Goal: Task Accomplishment & Management: Complete application form

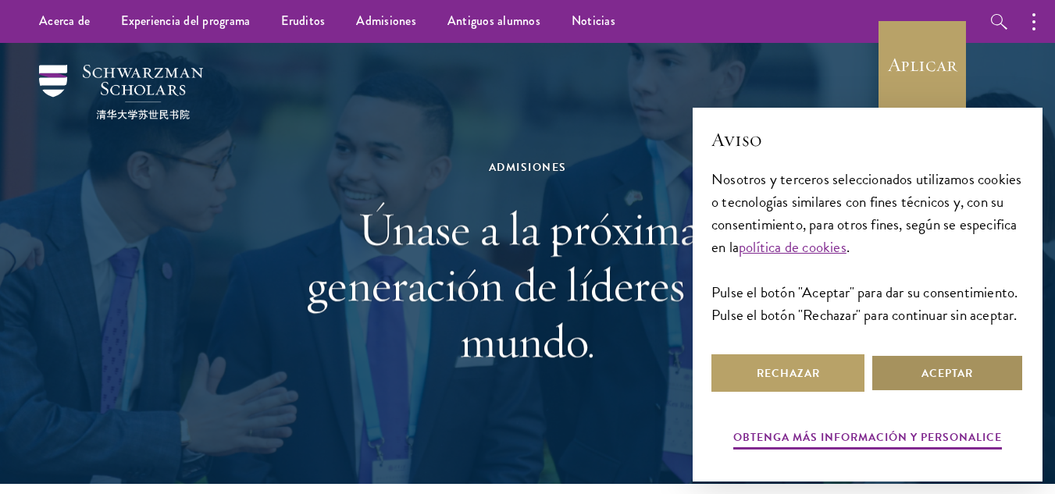
click at [894, 360] on button "Aceptar" at bounding box center [947, 373] width 153 height 37
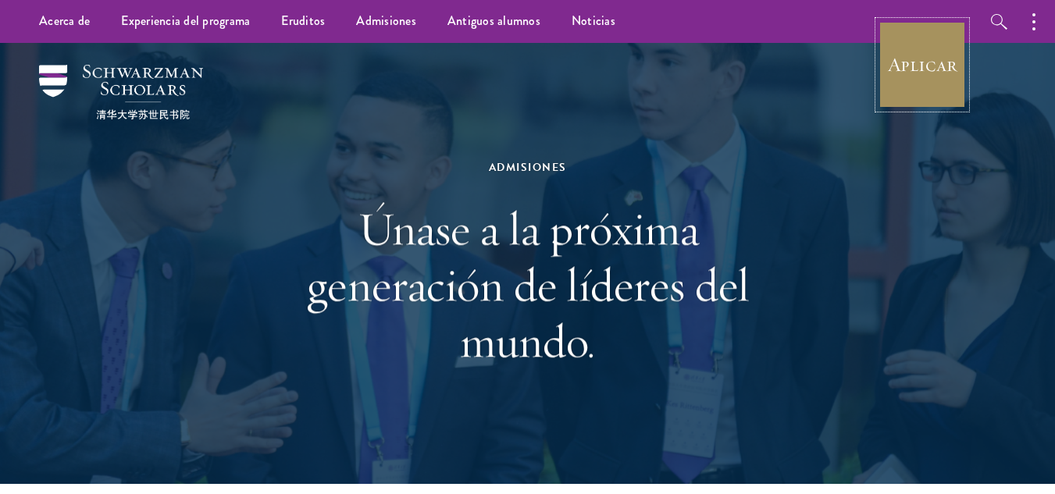
click at [923, 85] on link "Aplicar" at bounding box center [922, 64] width 87 height 87
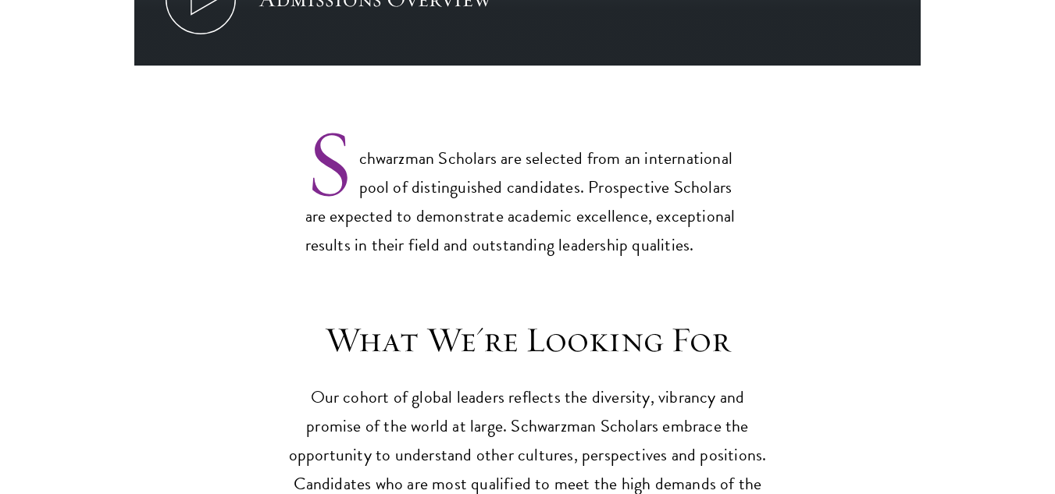
scroll to position [1195, 0]
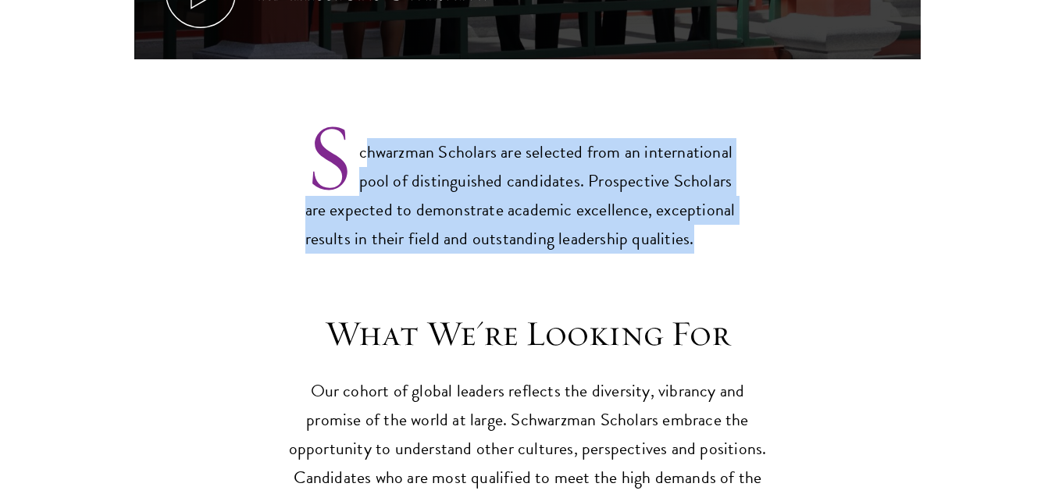
drag, startPoint x: 363, startPoint y: 120, endPoint x: 691, endPoint y: 209, distance: 340.0
click at [691, 209] on p "Schwarzman Scholars are selected from an international pool of distinguished ca…" at bounding box center [527, 182] width 445 height 141
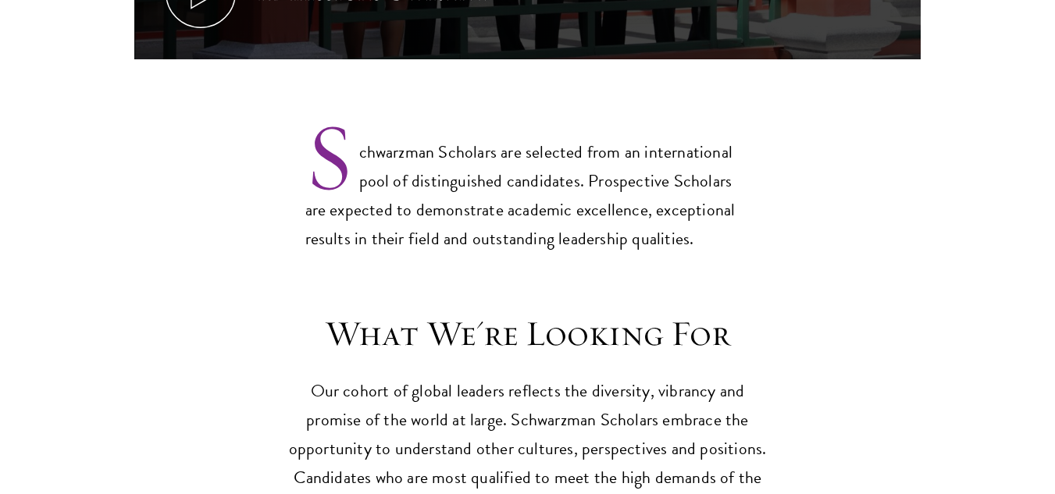
click at [766, 312] on h3 "What We're Looking For" at bounding box center [528, 334] width 484 height 44
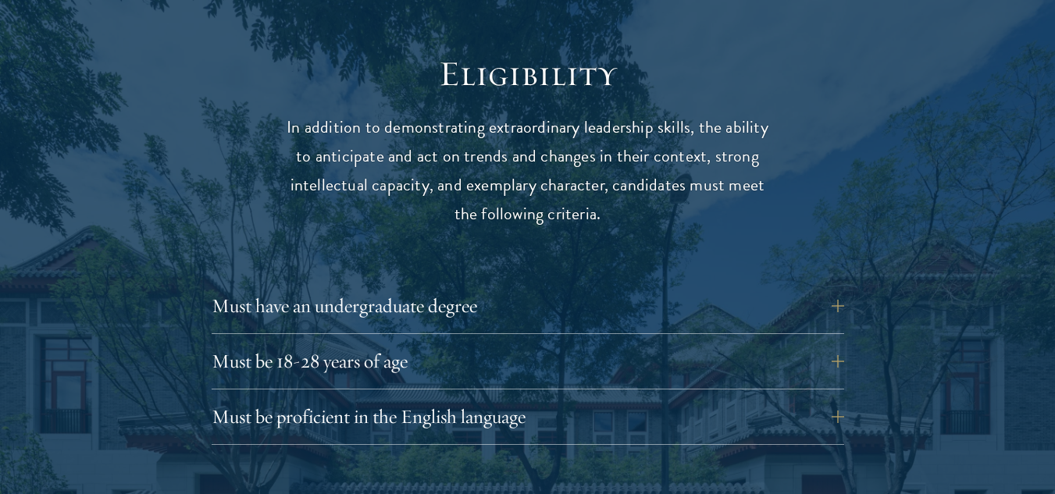
scroll to position [2038, 0]
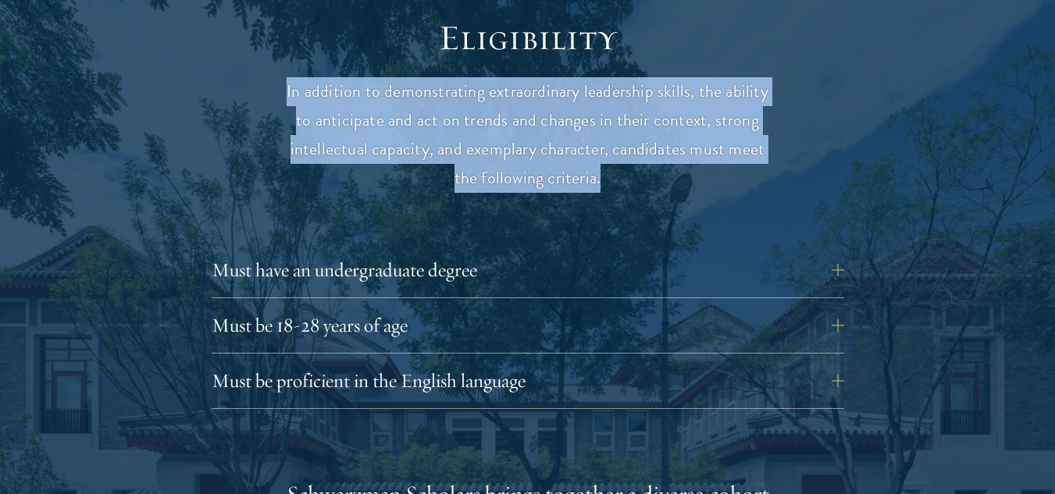
drag, startPoint x: 291, startPoint y: 50, endPoint x: 642, endPoint y: 155, distance: 366.8
click at [642, 155] on p "In addition to demonstrating extraordinary leadership skills, the ability to an…" at bounding box center [528, 135] width 484 height 116
click at [522, 122] on p "In addition to demonstrating extraordinary leadership skills, the ability to an…" at bounding box center [528, 135] width 484 height 116
drag, startPoint x: 289, startPoint y: 60, endPoint x: 612, endPoint y: 152, distance: 335.5
click at [612, 152] on p "In addition to demonstrating extraordinary leadership skills, the ability to an…" at bounding box center [528, 135] width 484 height 116
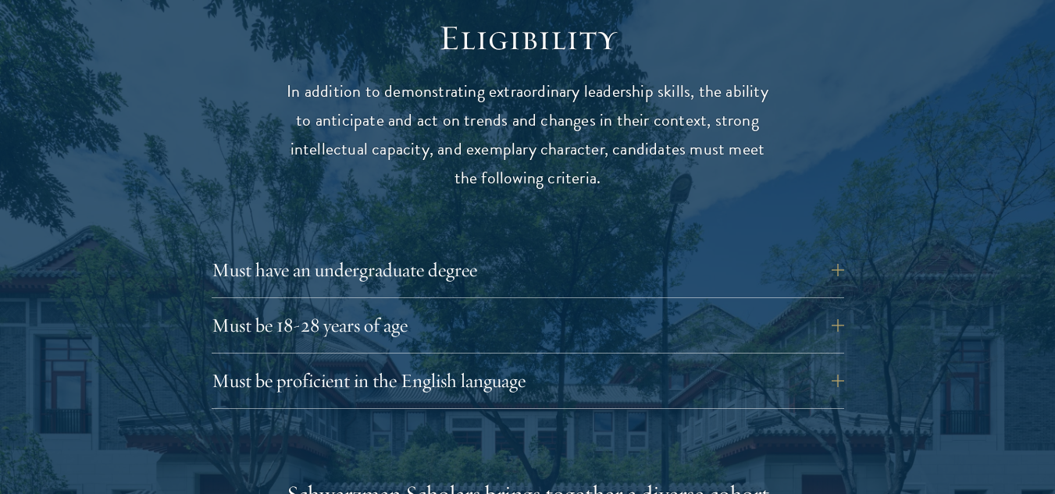
click at [461, 252] on button "Must have an undergraduate degree" at bounding box center [539, 270] width 633 height 37
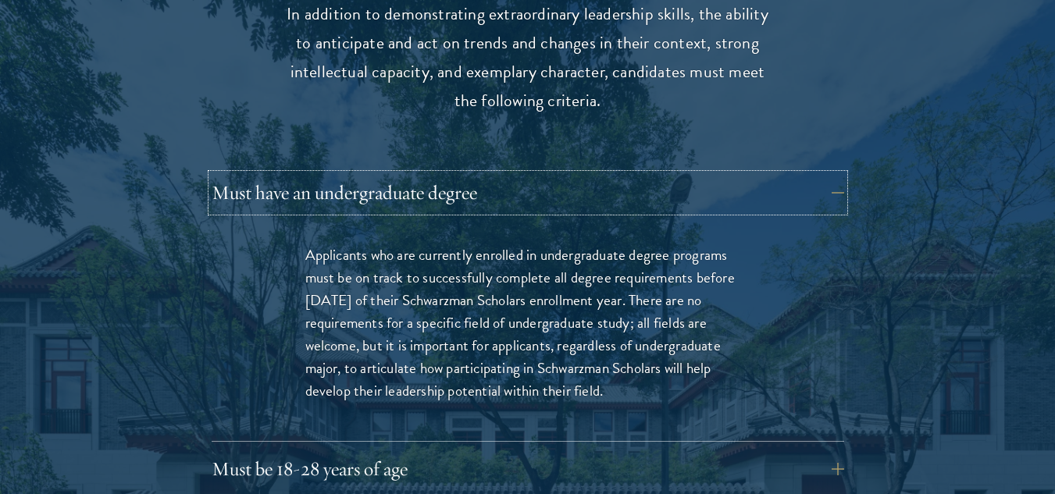
scroll to position [2116, 0]
click at [305, 243] on p "Applicants who are currently enrolled in undergraduate degree programs must be …" at bounding box center [527, 322] width 445 height 159
drag, startPoint x: 305, startPoint y: 225, endPoint x: 312, endPoint y: 223, distance: 8.0
drag, startPoint x: 312, startPoint y: 223, endPoint x: 305, endPoint y: 223, distance: 7.9
click at [305, 243] on p "Applicants who are currently enrolled in undergraduate degree programs must be …" at bounding box center [527, 322] width 445 height 159
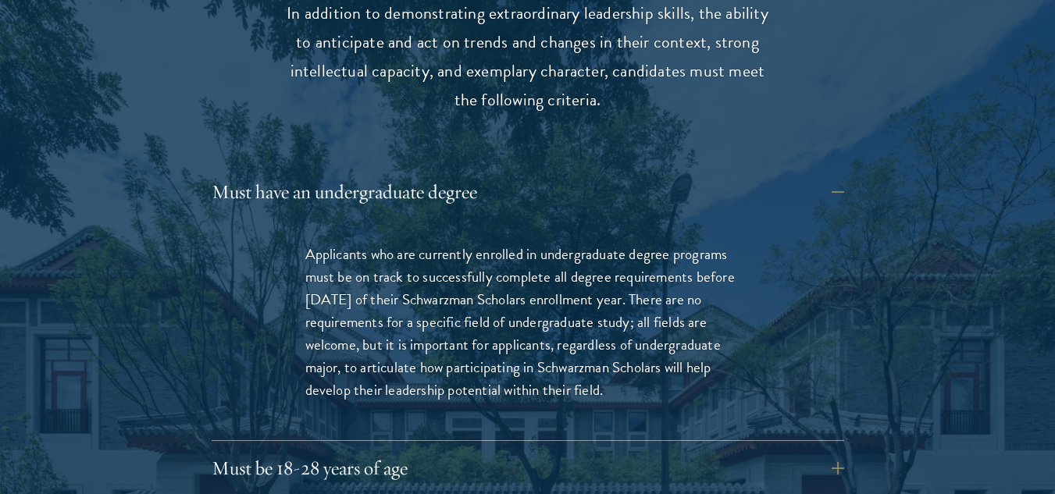
click at [602, 355] on p "Applicants who are currently enrolled in undergraduate degree programs must be …" at bounding box center [527, 322] width 445 height 159
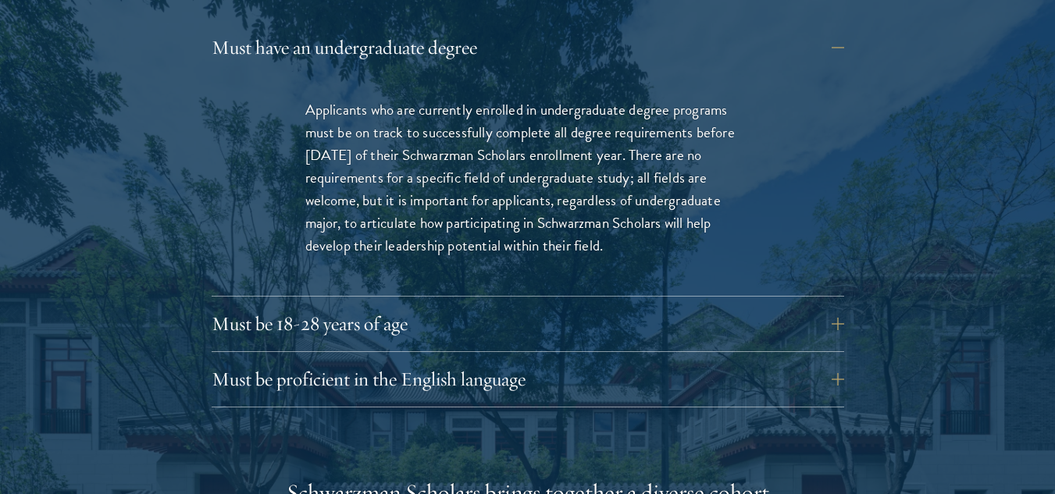
scroll to position [2281, 0]
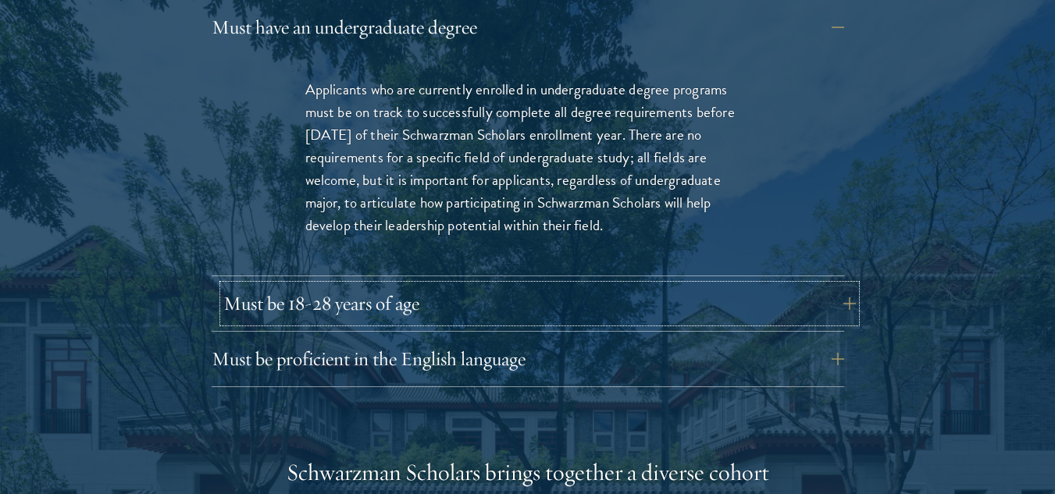
click at [544, 285] on button "Must be 18-28 years of age" at bounding box center [539, 303] width 633 height 37
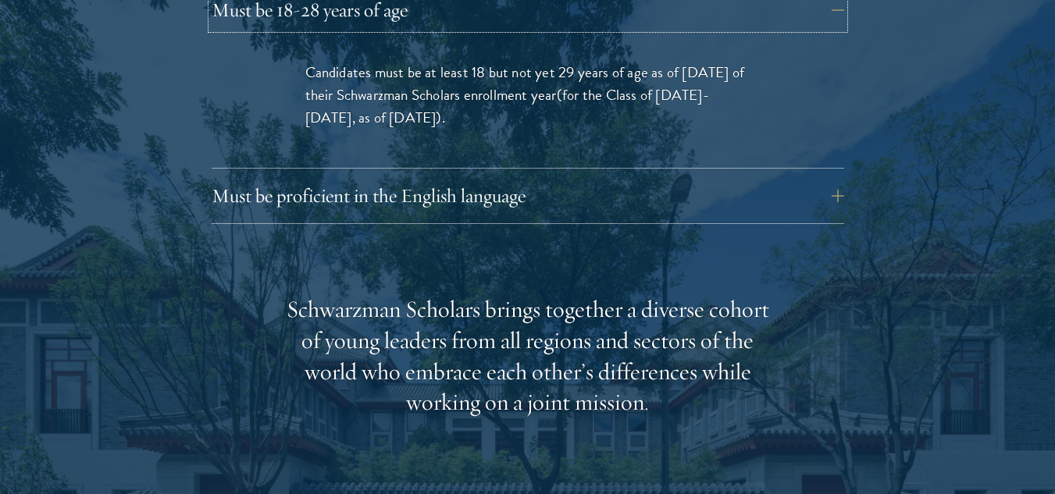
scroll to position [2355, 0]
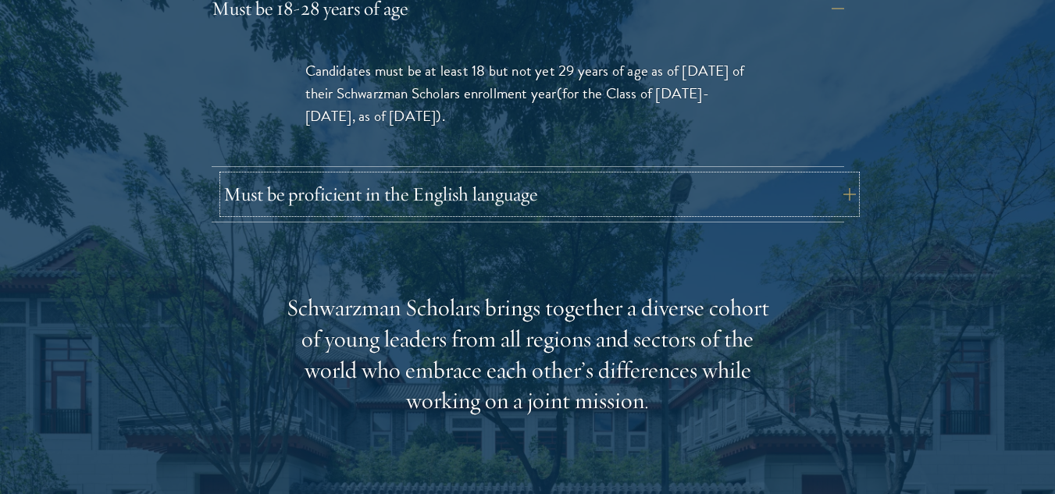
click at [407, 176] on button "Must be proficient in the English language" at bounding box center [539, 194] width 633 height 37
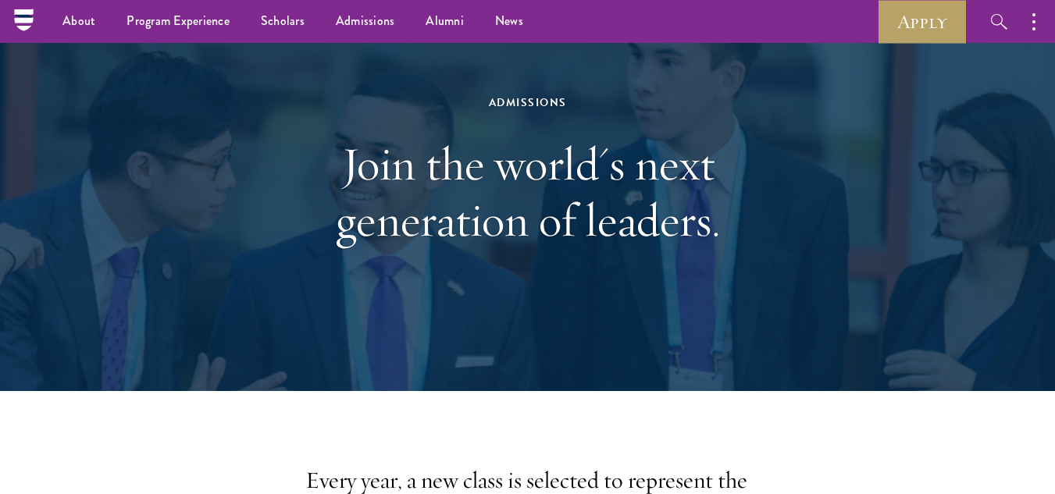
scroll to position [0, 0]
